Goal: Task Accomplishment & Management: Use online tool/utility

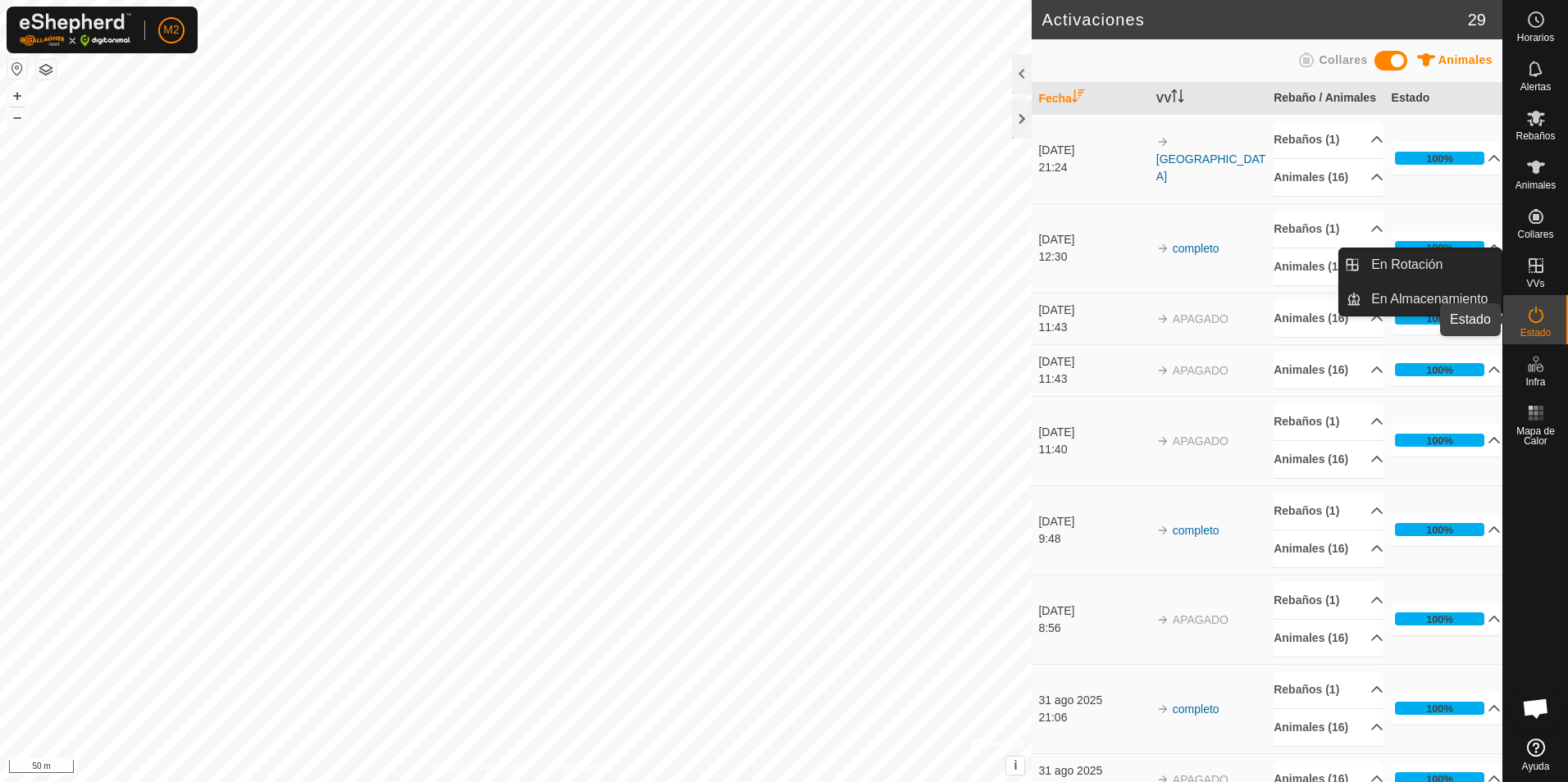
click at [1540, 315] on icon at bounding box center [1535, 314] width 20 height 20
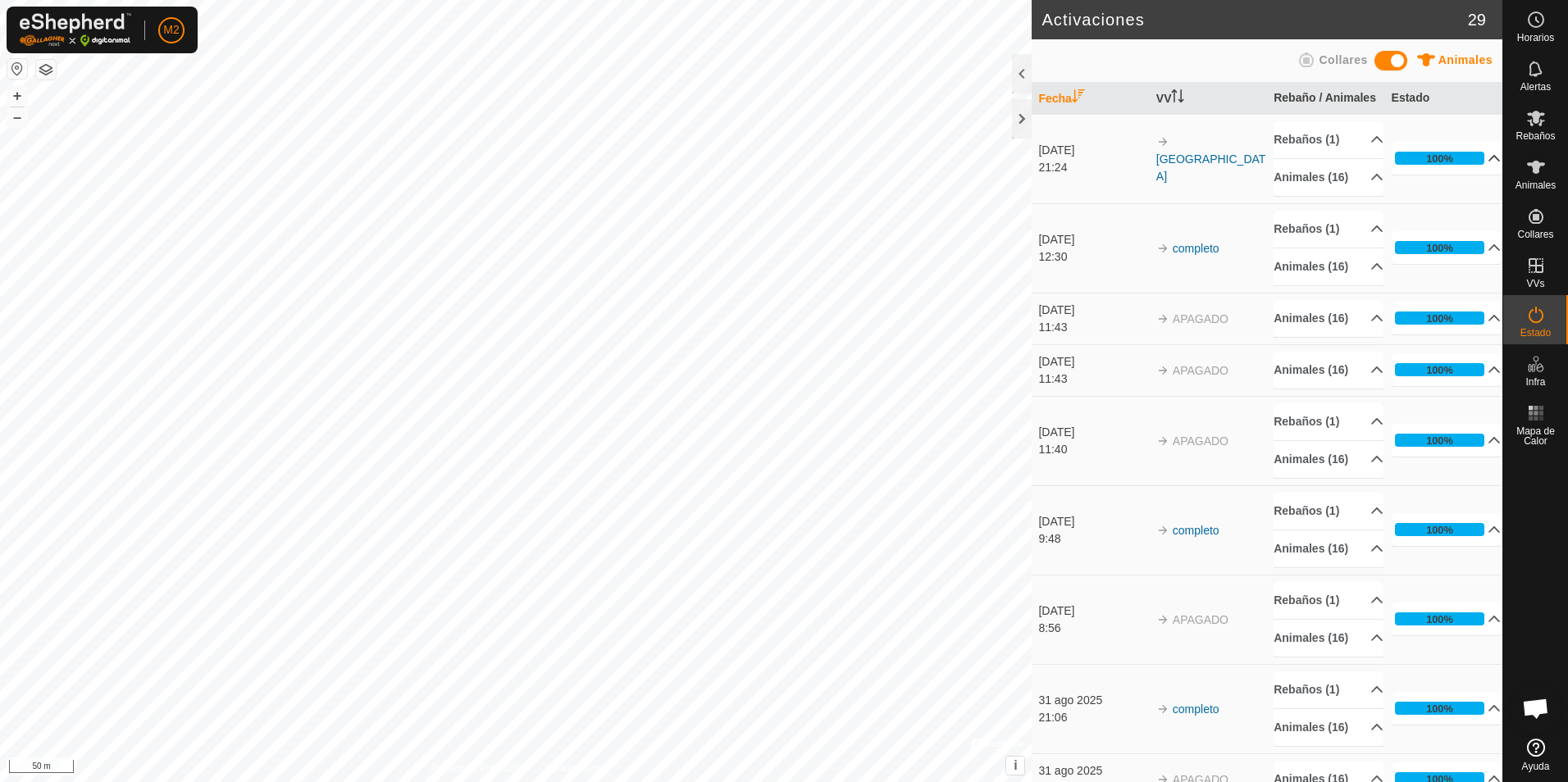
click at [1473, 154] on p-accordion-header "100%" at bounding box center [1446, 158] width 110 height 33
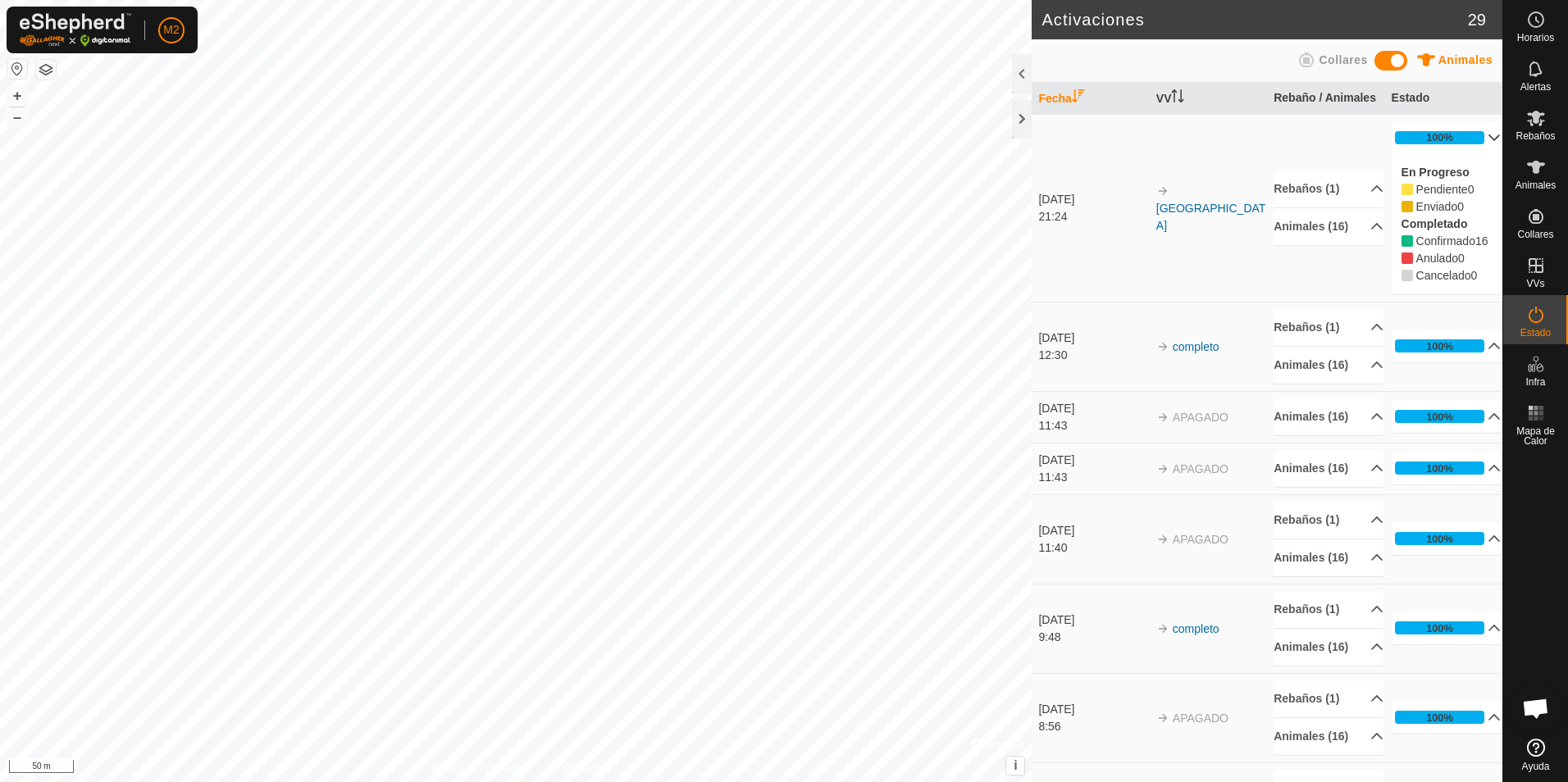
click at [1473, 154] on div "En Progreso Pendiente 0 Enviado 0 Completado Confirmado 16 Anulado 0 Cancelado 0" at bounding box center [1446, 224] width 110 height 140
click at [1537, 126] on icon at bounding box center [1535, 118] width 20 height 20
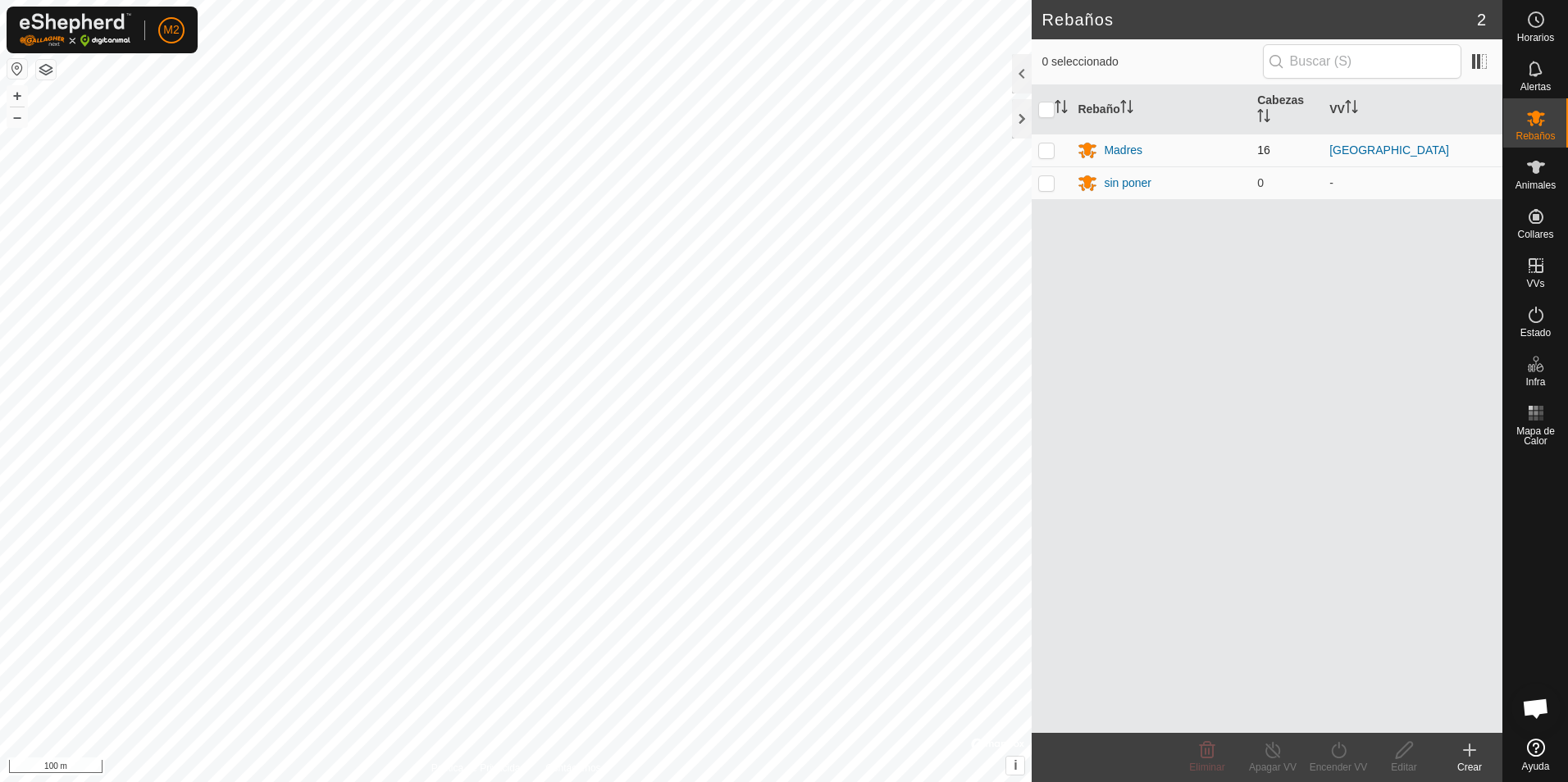
click at [1047, 145] on p-checkbox at bounding box center [1046, 150] width 16 height 13
checkbox input "true"
click at [1342, 749] on icon at bounding box center [1338, 750] width 21 height 20
click at [1339, 706] on link "Ahora" at bounding box center [1387, 714] width 162 height 33
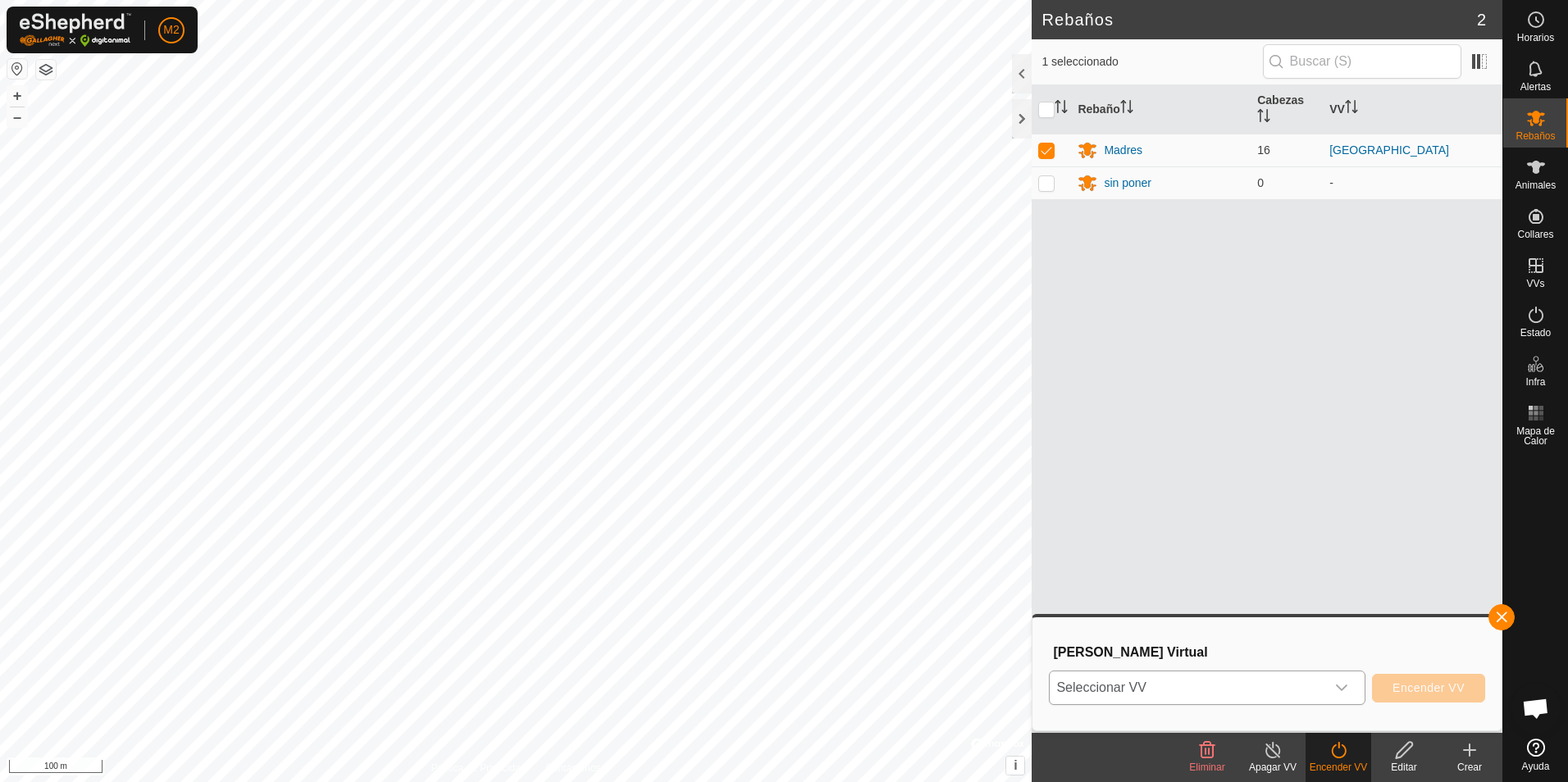
click at [1347, 697] on div "dropdown trigger" at bounding box center [1342, 688] width 33 height 33
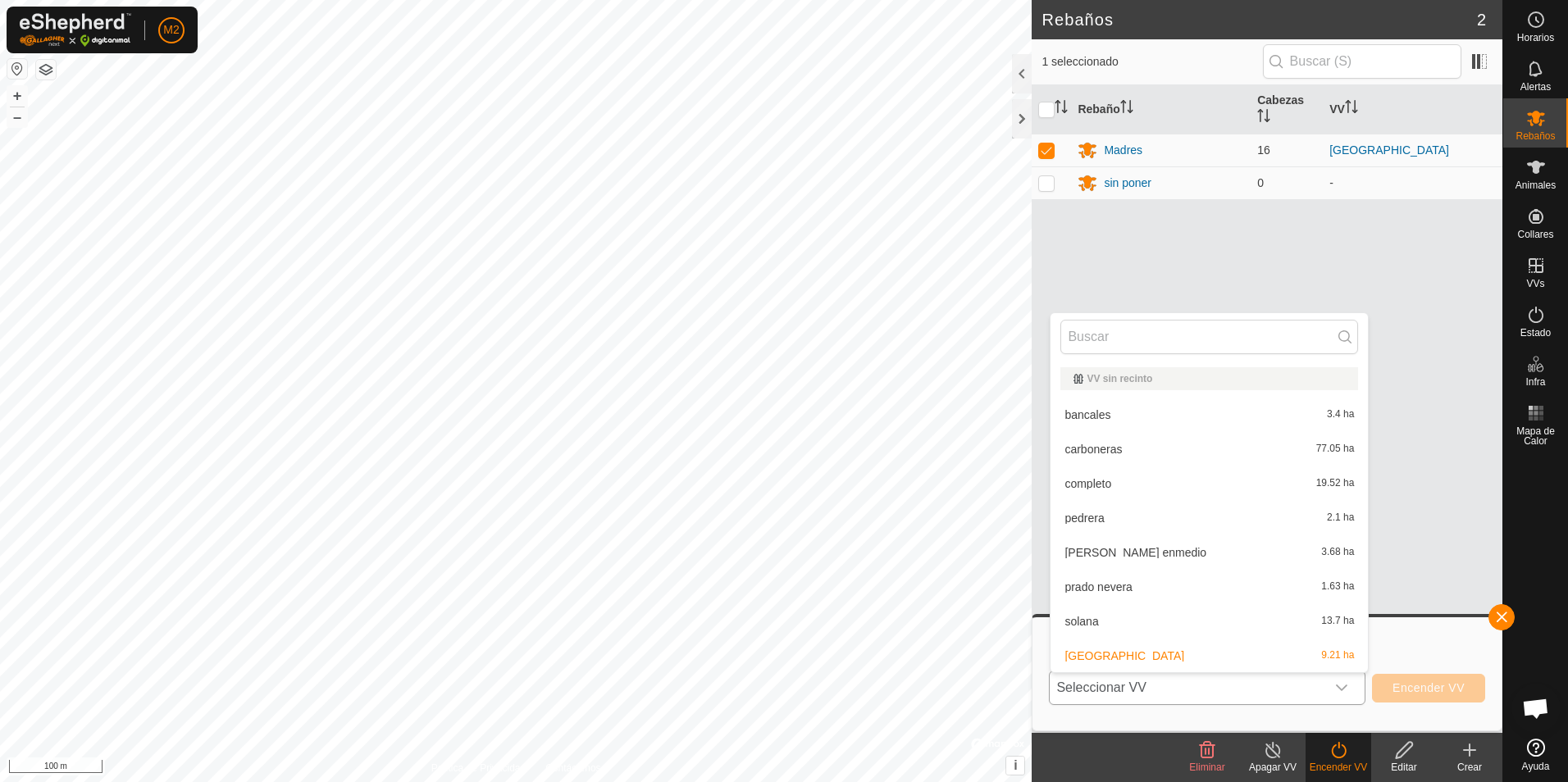
click at [1251, 483] on li "completo 19.52 ha" at bounding box center [1209, 484] width 317 height 33
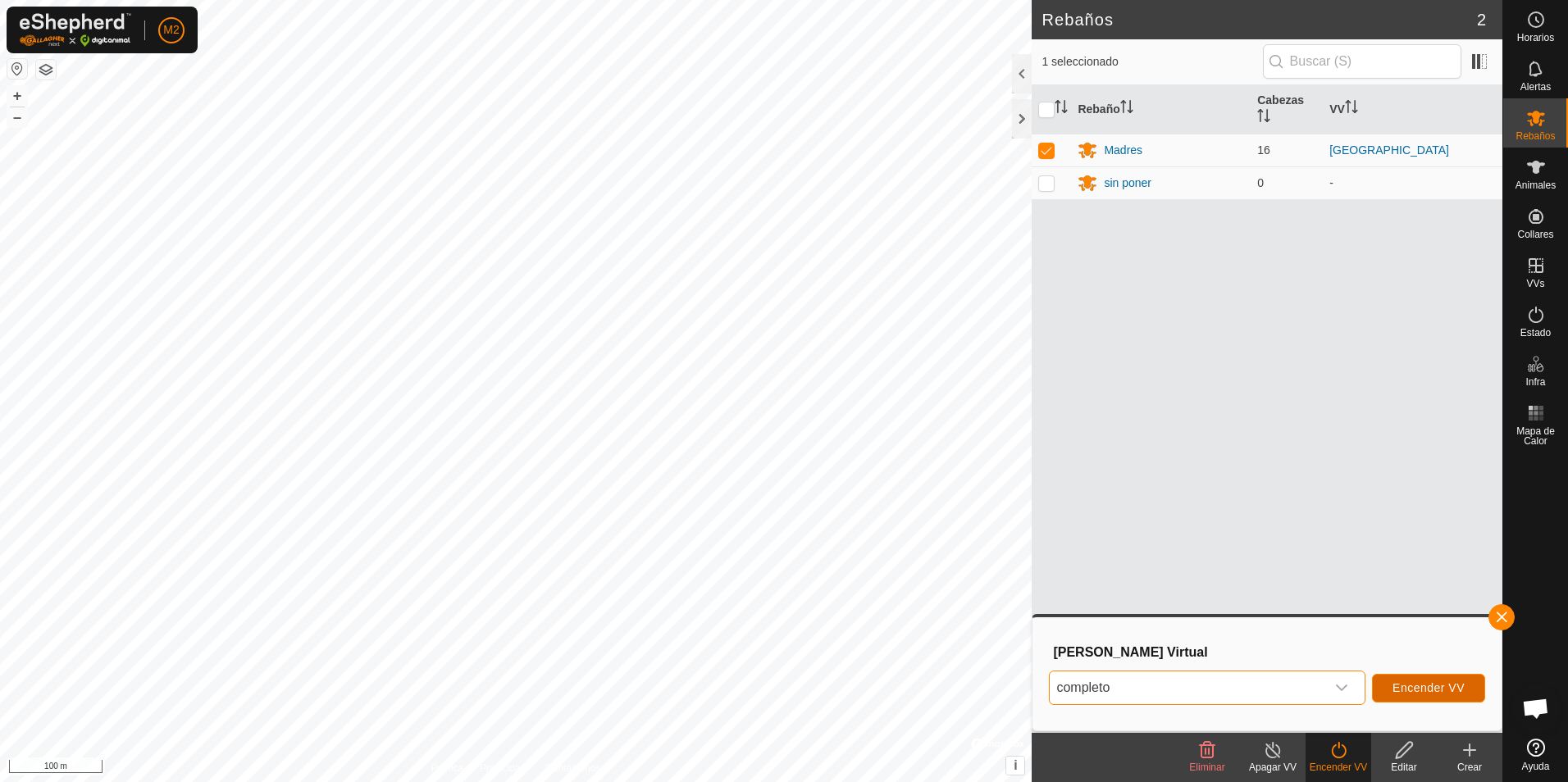
click at [1410, 690] on span "Encender VV" at bounding box center [1428, 688] width 72 height 13
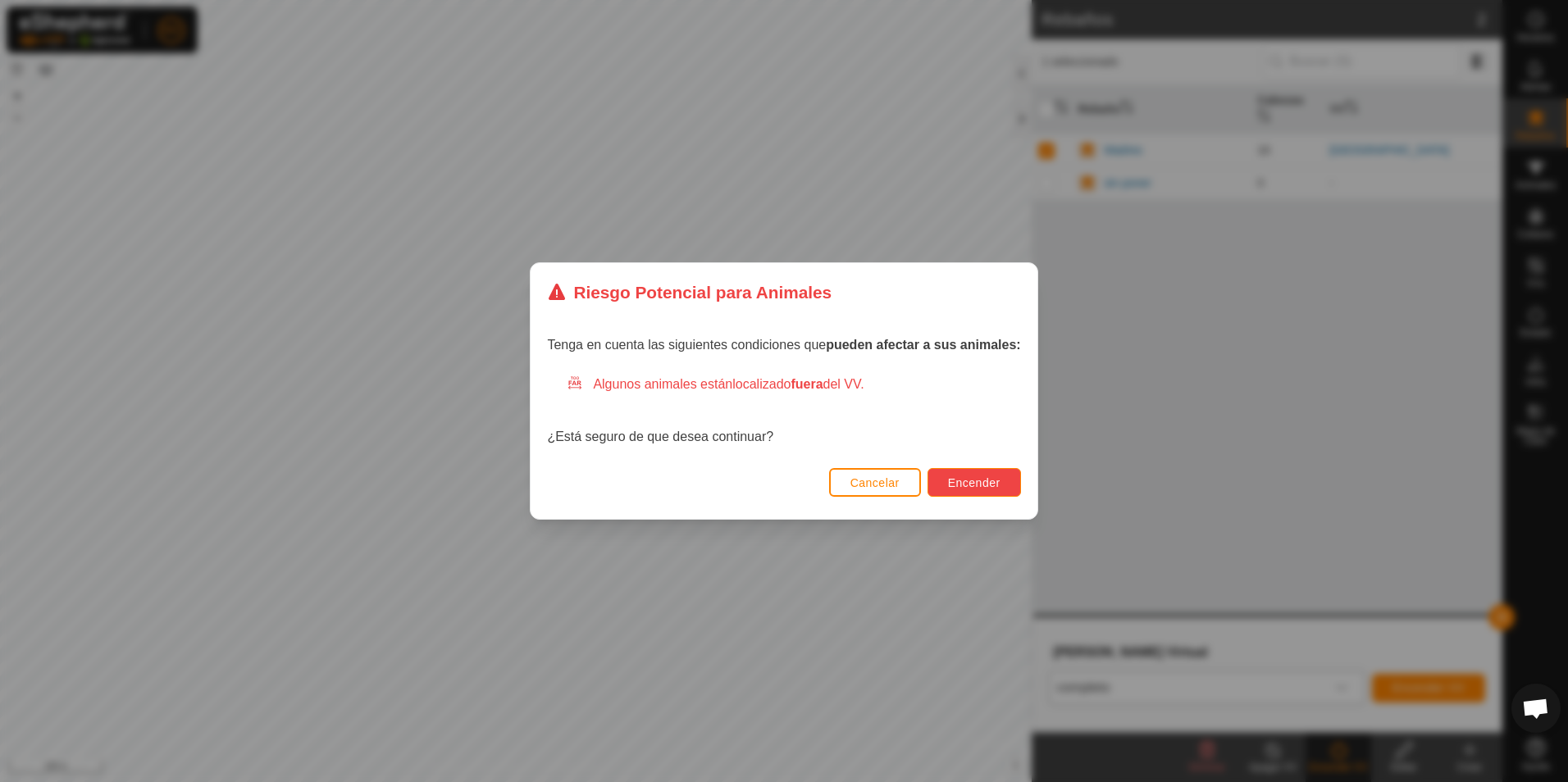
click at [986, 483] on span "Encender" at bounding box center [974, 482] width 53 height 13
